Goal: Transaction & Acquisition: Purchase product/service

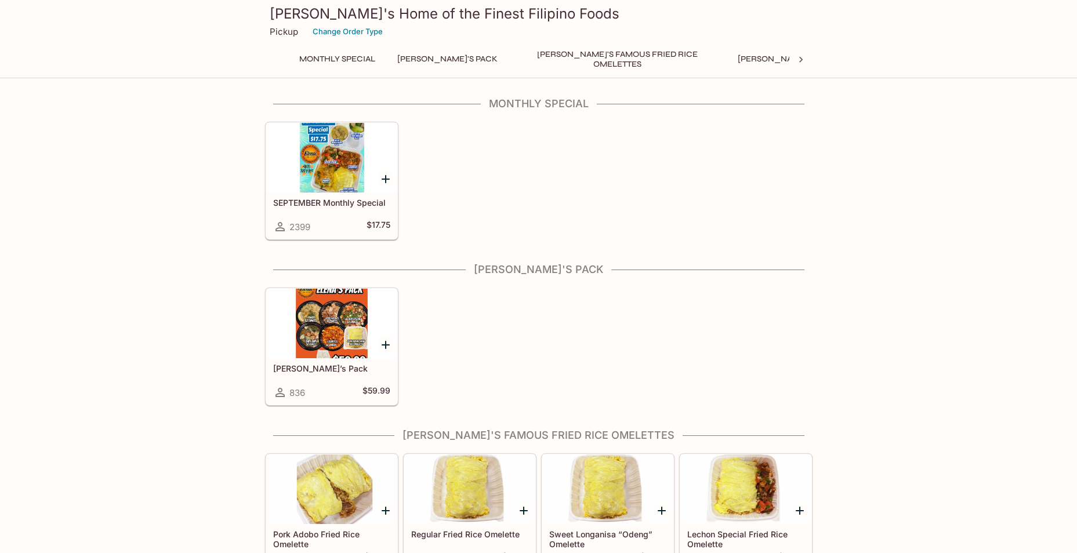
click at [342, 182] on div at bounding box center [331, 158] width 131 height 70
click at [329, 324] on div at bounding box center [331, 324] width 131 height 70
